Goal: Navigation & Orientation: Go to known website

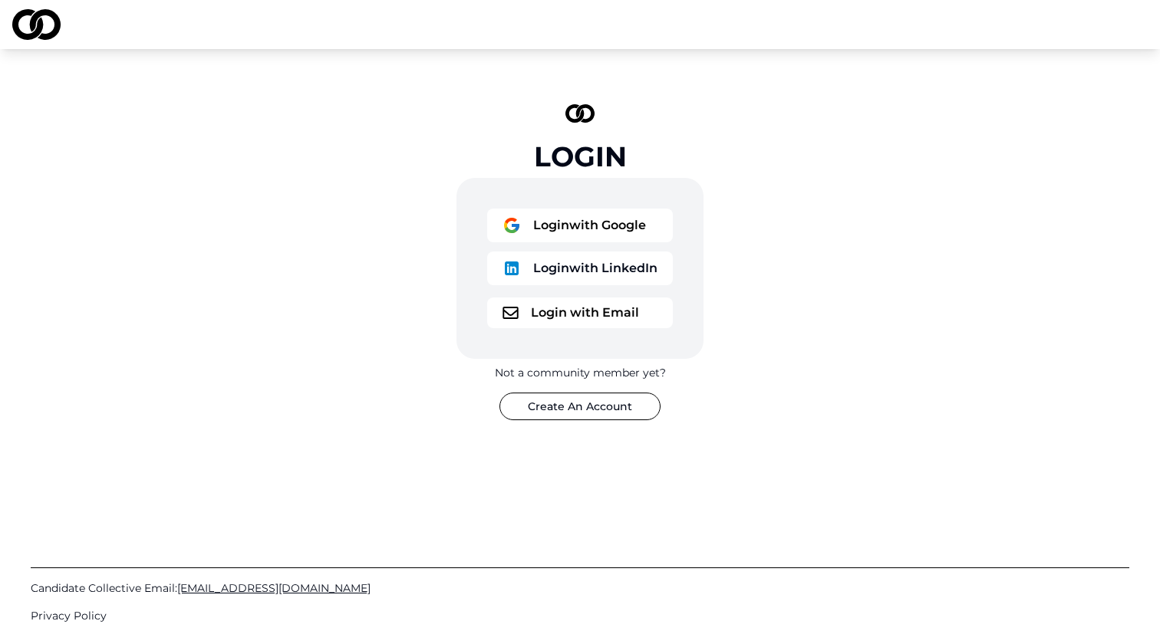
click at [580, 229] on button "Login with Google" at bounding box center [580, 226] width 186 height 34
click at [621, 225] on button "Login with Google" at bounding box center [580, 226] width 186 height 34
click at [637, 226] on button "Login with Google" at bounding box center [580, 226] width 186 height 34
